Goal: Task Accomplishment & Management: Use online tool/utility

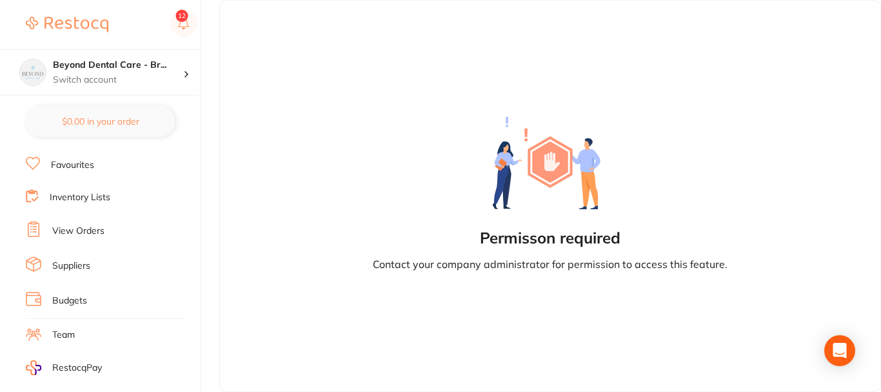
click at [63, 300] on link "Budgets" at bounding box center [69, 300] width 35 height 13
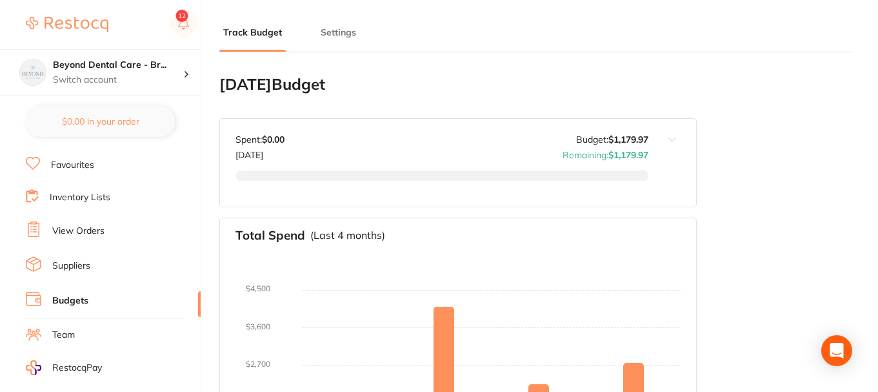
type input "1,180"
type input "0.0"
type input "29,499"
type input "1,180"
click at [799, 108] on div "[DATE] Budget Budget value not set for [DATE] . Please set a budget value for […" at bounding box center [535, 397] width 633 height 669
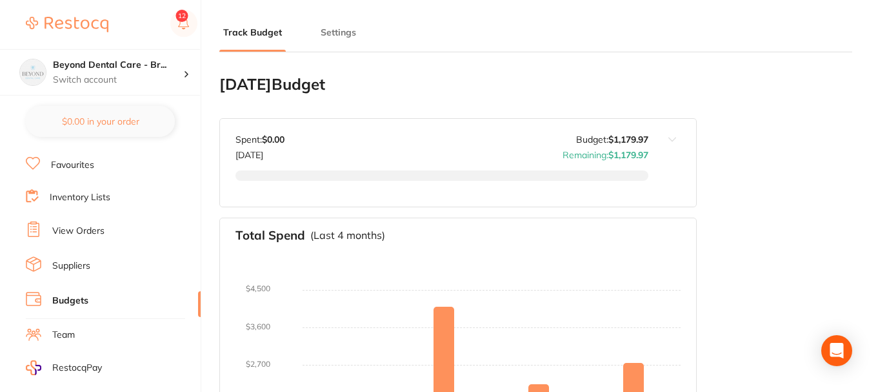
click at [778, 98] on div "[DATE] Budget Budget value not set for [DATE] . Please set a budget value for […" at bounding box center [535, 397] width 633 height 669
